Goal: Task Accomplishment & Management: Use online tool/utility

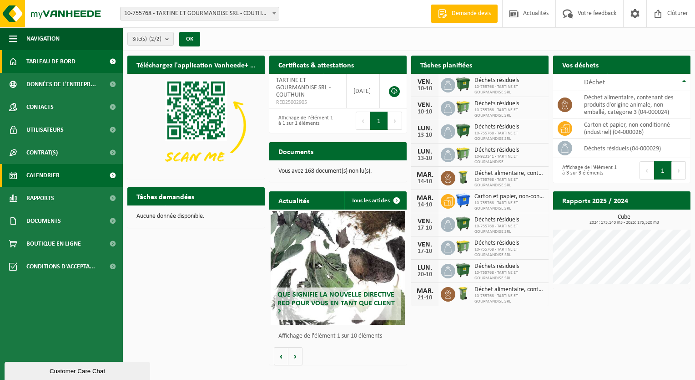
click at [58, 181] on span "Calendrier" at bounding box center [42, 175] width 33 height 23
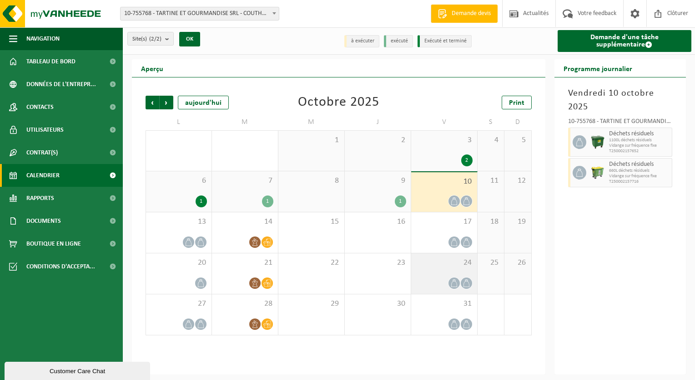
click at [454, 284] on icon at bounding box center [455, 283] width 8 height 8
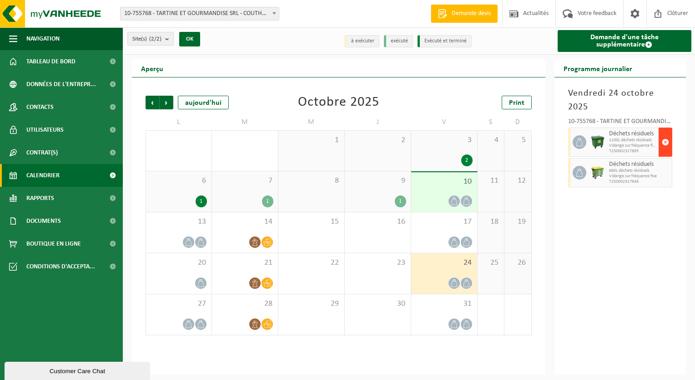
click at [666, 143] on span "button" at bounding box center [665, 142] width 7 height 18
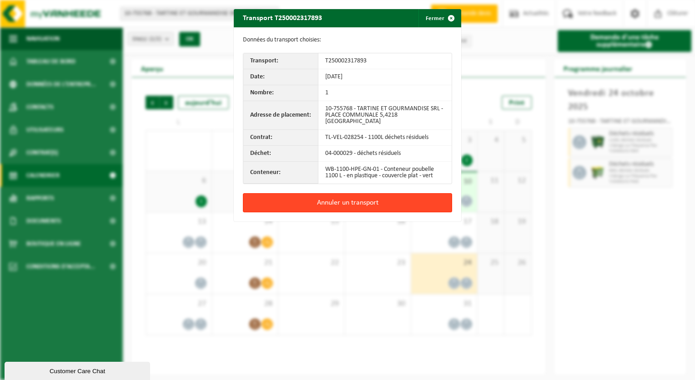
click at [412, 194] on button "Annuler un transport" at bounding box center [347, 202] width 209 height 19
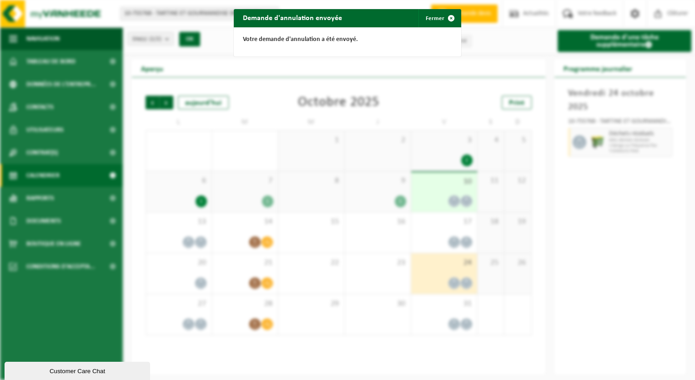
click at [451, 21] on span "button" at bounding box center [451, 18] width 18 height 18
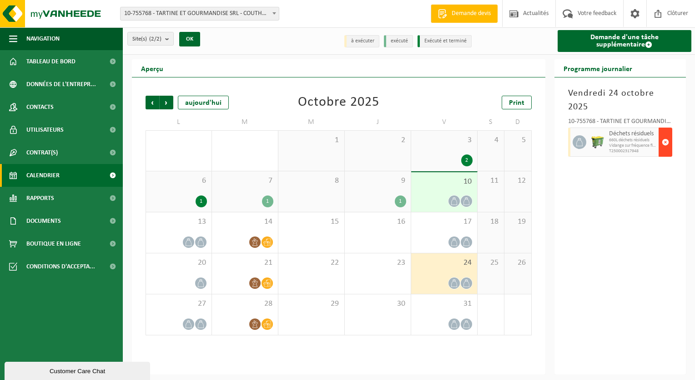
click at [664, 145] on span "button" at bounding box center [665, 142] width 7 height 18
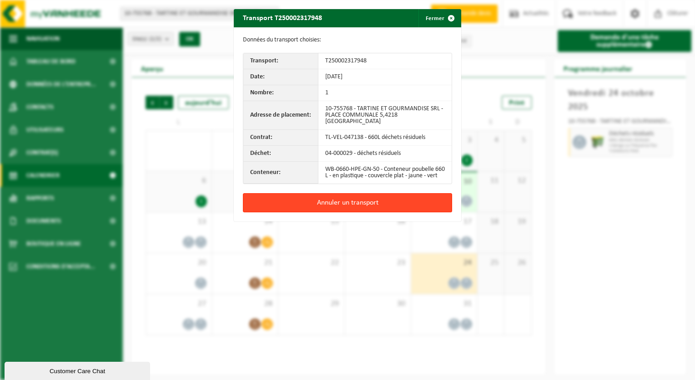
click at [331, 197] on button "Annuler un transport" at bounding box center [347, 202] width 209 height 19
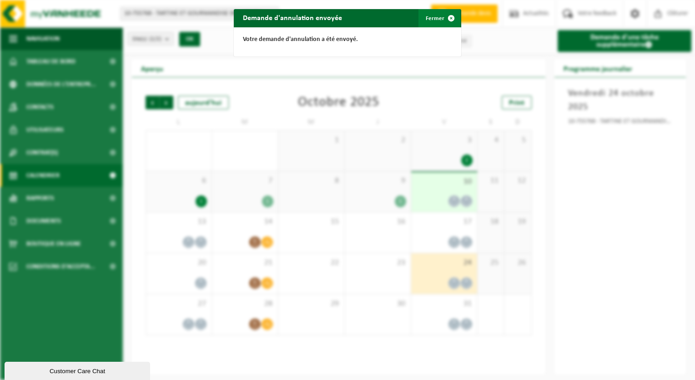
click at [449, 19] on span "button" at bounding box center [451, 18] width 18 height 18
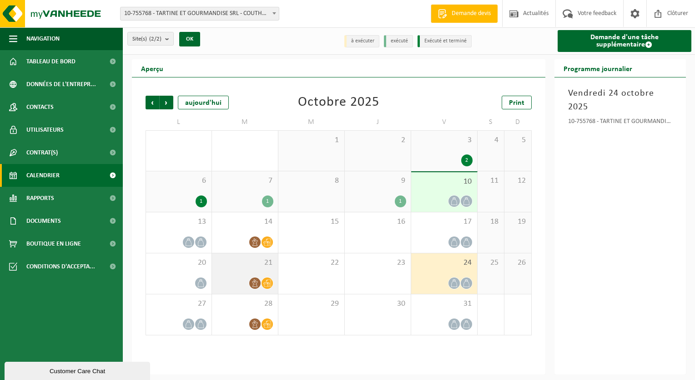
click at [255, 283] on icon at bounding box center [255, 283] width 8 height 8
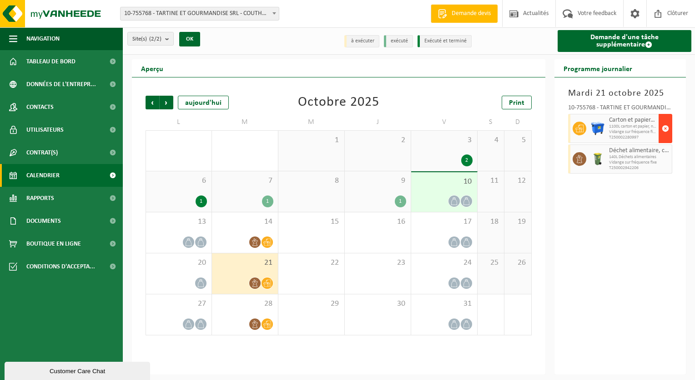
click at [666, 130] on span "button" at bounding box center [665, 128] width 7 height 18
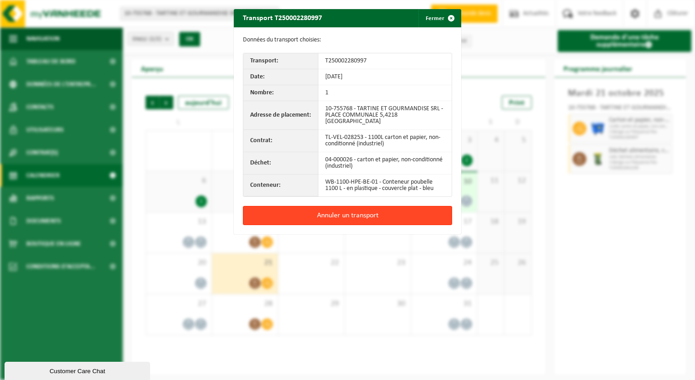
click at [331, 208] on button "Annuler un transport" at bounding box center [347, 215] width 209 height 19
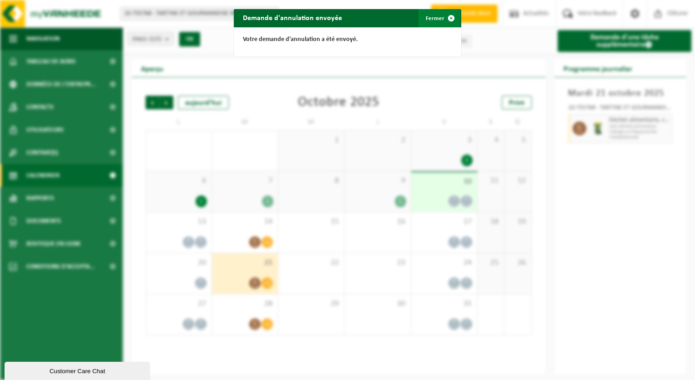
click at [448, 17] on span "button" at bounding box center [451, 18] width 18 height 18
